Goal: Find contact information: Find contact information

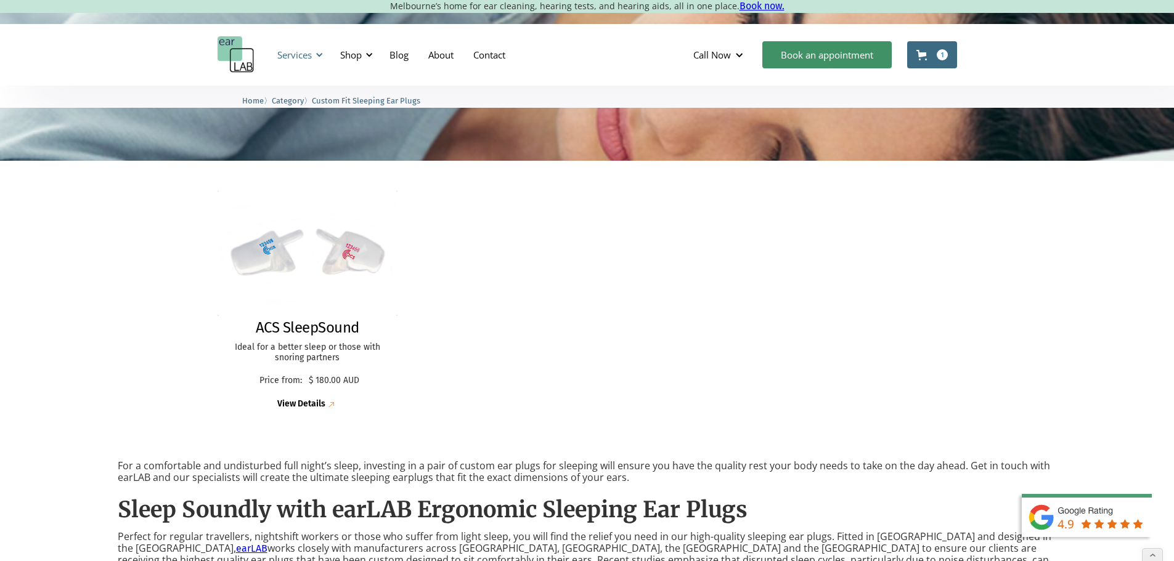
click at [293, 56] on div "Services" at bounding box center [294, 55] width 34 height 12
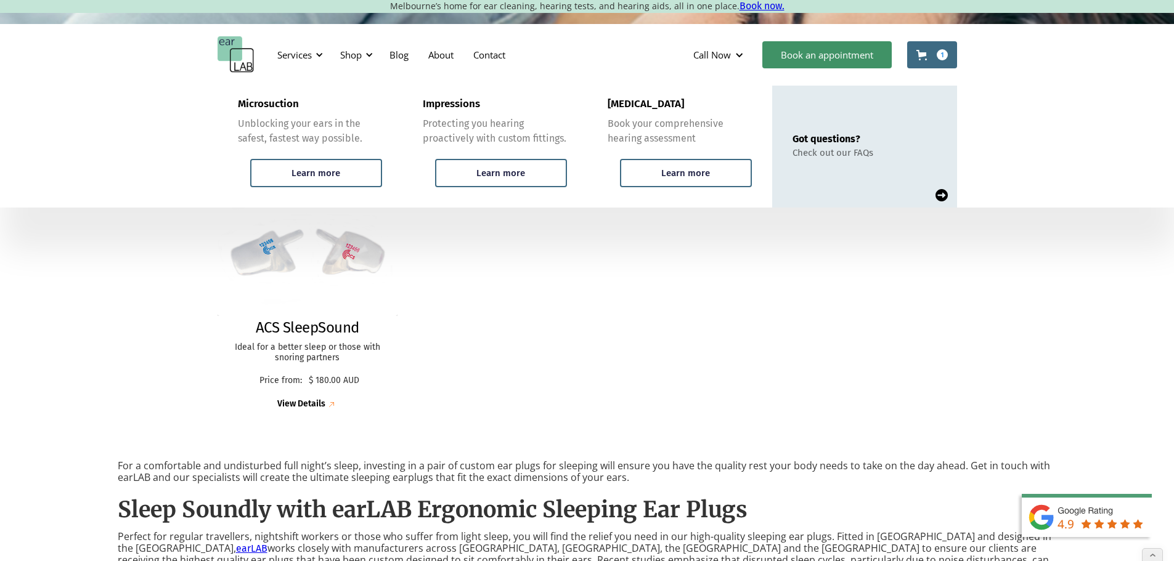
click at [508, 277] on div "ACS SleepSound Ideal for a better sleep or those with snoring partners Price fr…" at bounding box center [586, 301] width 739 height 245
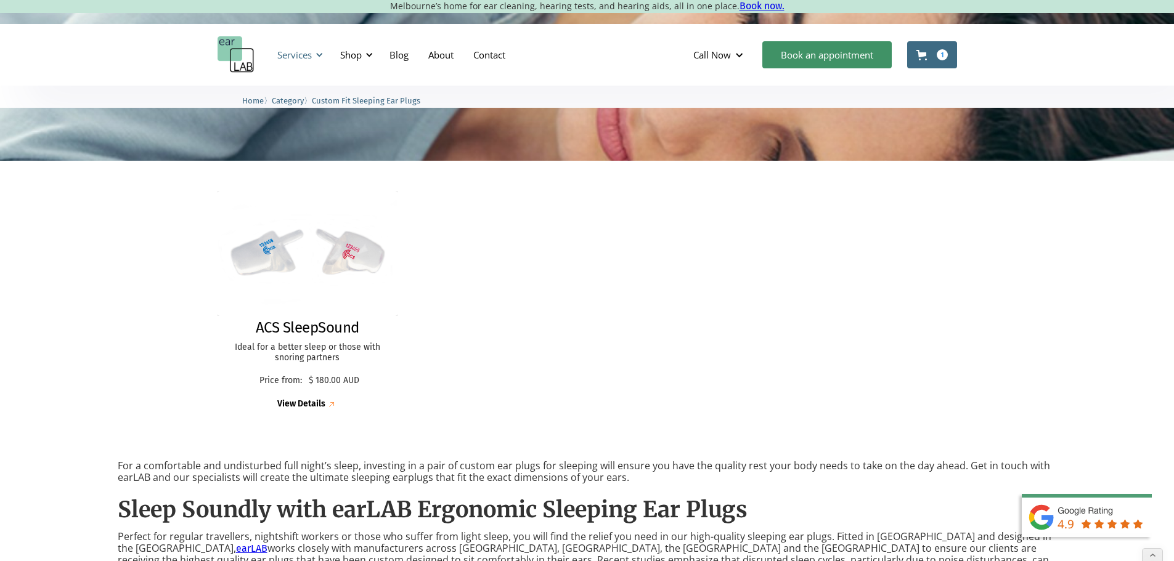
click at [300, 51] on div "Services" at bounding box center [294, 55] width 34 height 12
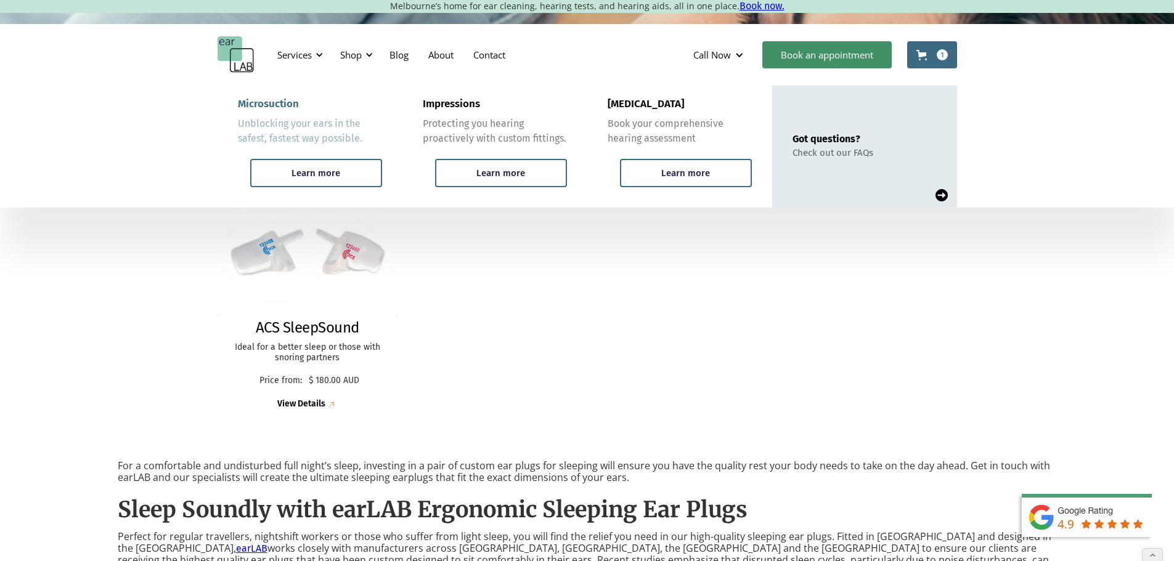
click at [270, 100] on div "Microsuction" at bounding box center [268, 104] width 61 height 12
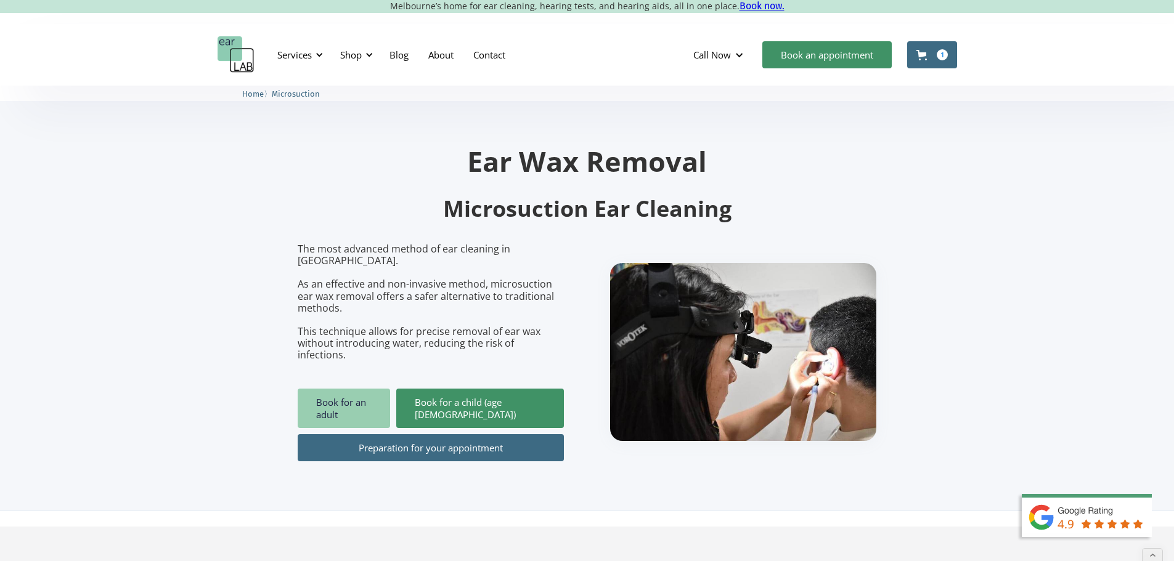
click at [352, 389] on link "Book for an adult" at bounding box center [344, 408] width 92 height 39
click at [297, 52] on div "Services" at bounding box center [294, 55] width 34 height 12
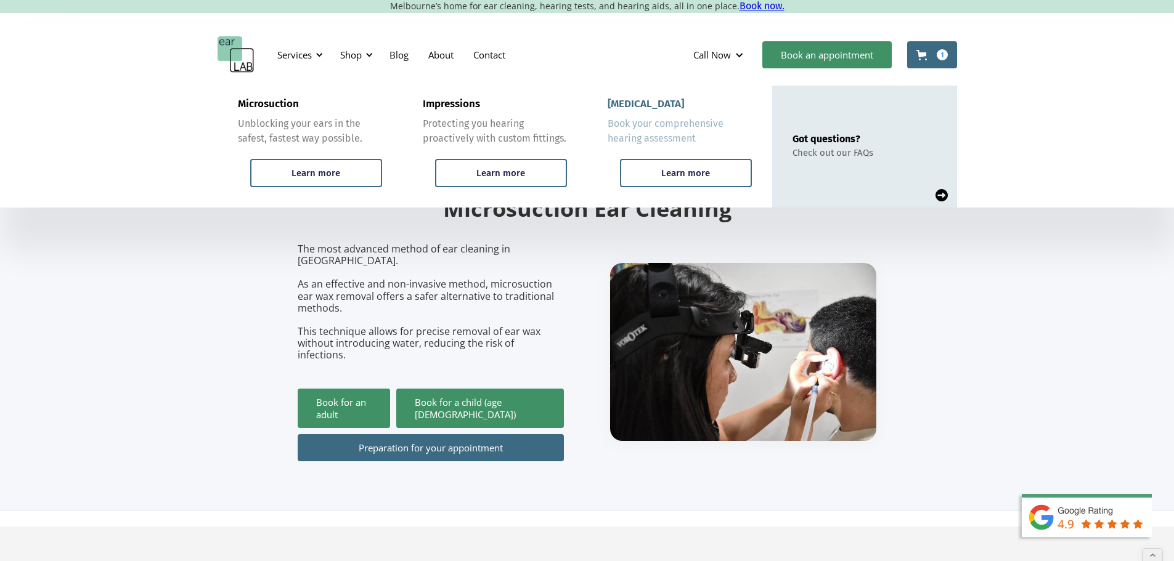
click at [635, 106] on div "[MEDICAL_DATA]" at bounding box center [645, 104] width 76 height 12
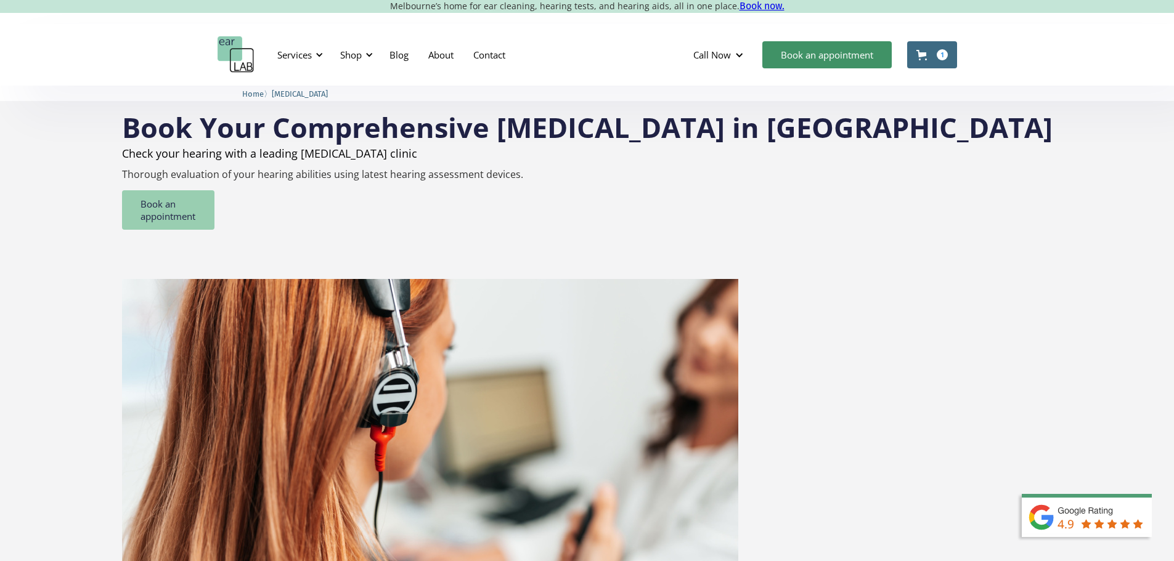
click at [214, 215] on link "Book an appointment" at bounding box center [168, 209] width 92 height 39
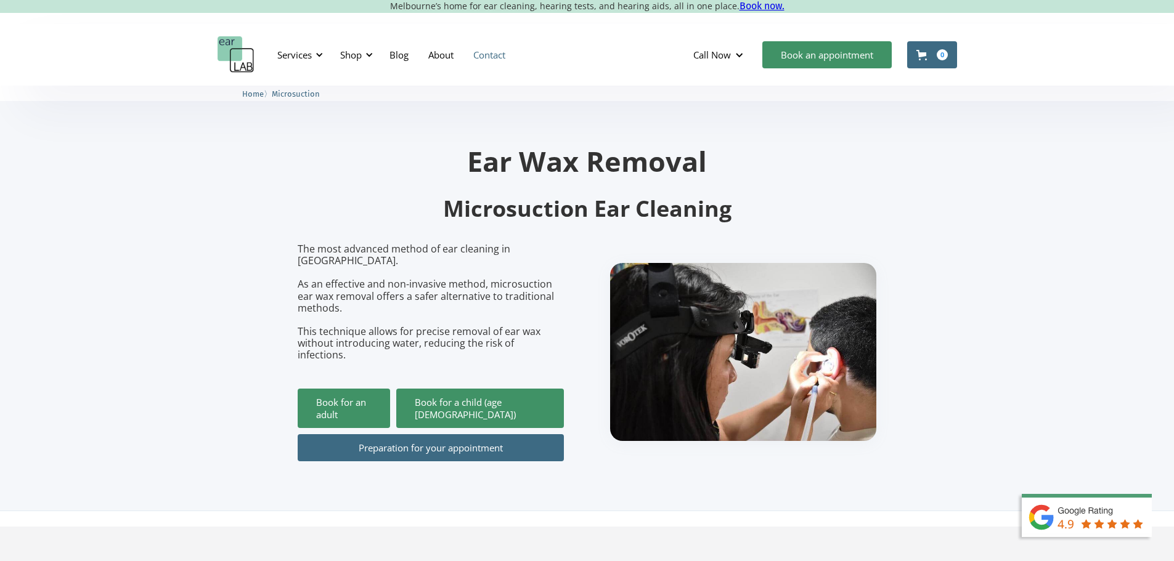
click at [236, 55] on img "home" at bounding box center [235, 54] width 37 height 37
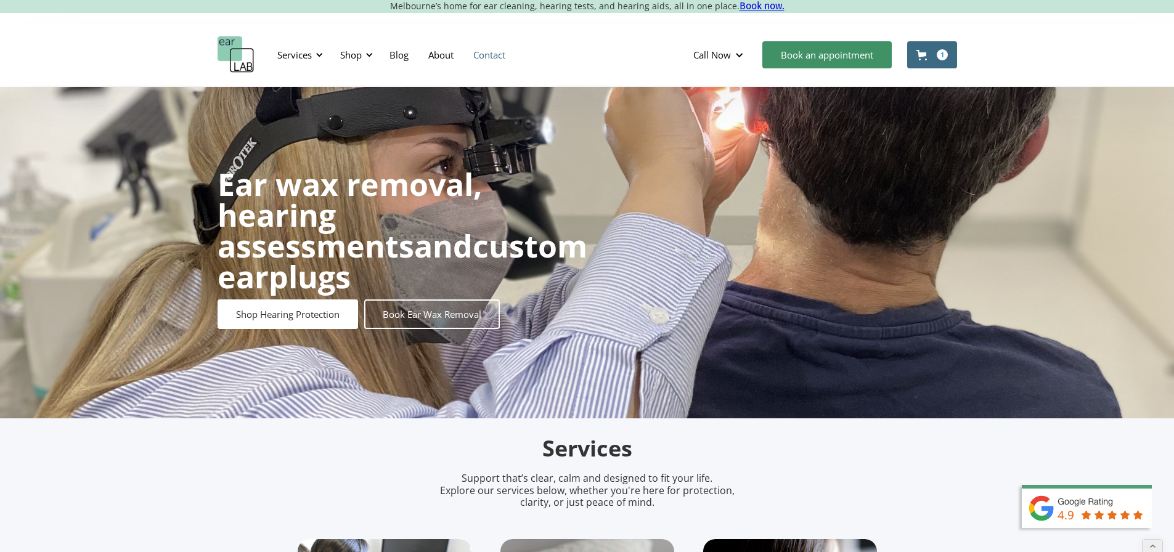
click at [490, 52] on link "Contact" at bounding box center [489, 55] width 52 height 36
